Goal: Task Accomplishment & Management: Complete application form

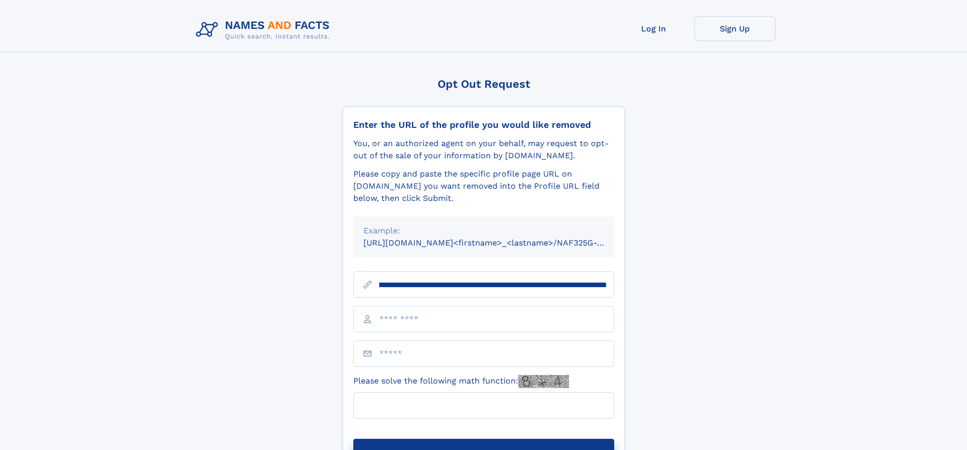
scroll to position [0, 104]
type input "**********"
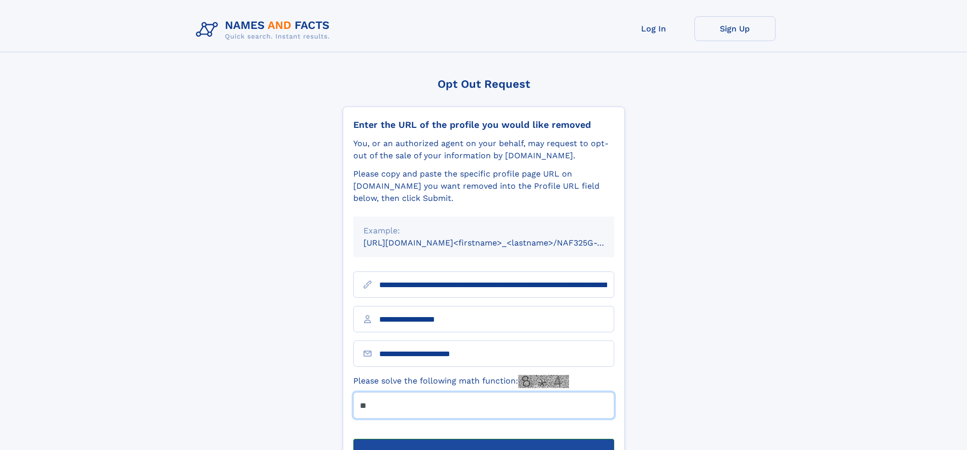
type input "**"
click at [483, 439] on button "Submit Opt Out Request" at bounding box center [483, 455] width 261 height 32
